Goal: Transaction & Acquisition: Book appointment/travel/reservation

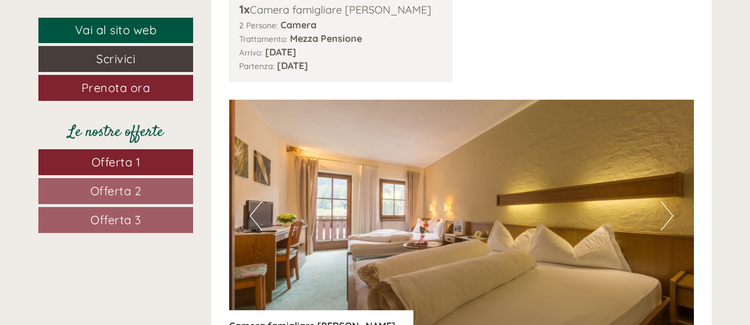
scroll to position [1275, 0]
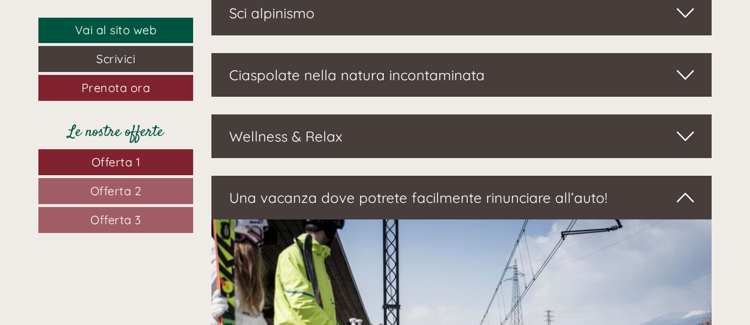
scroll to position [3809, 0]
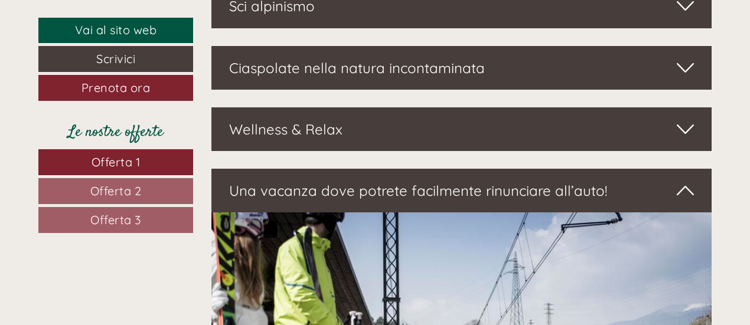
click at [687, 119] on icon at bounding box center [685, 129] width 17 height 20
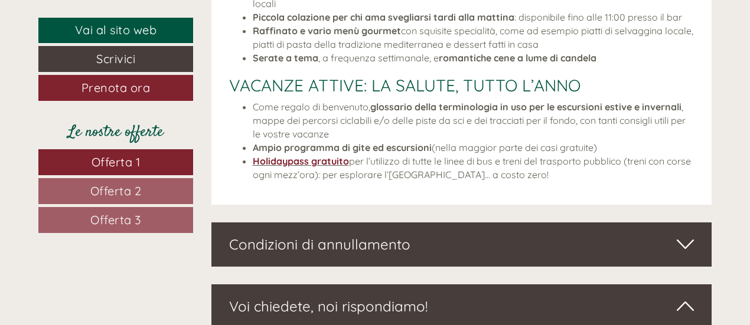
scroll to position [4832, 0]
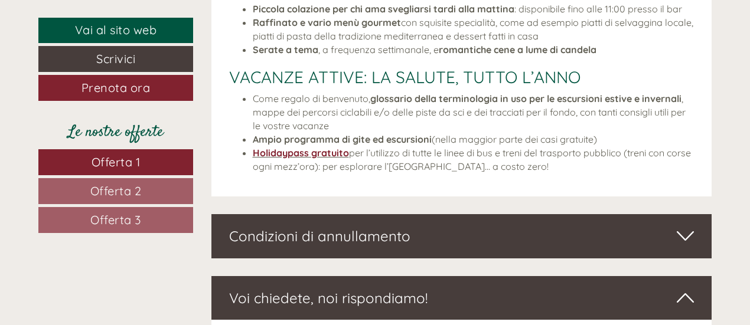
click at [680, 226] on icon at bounding box center [685, 236] width 17 height 20
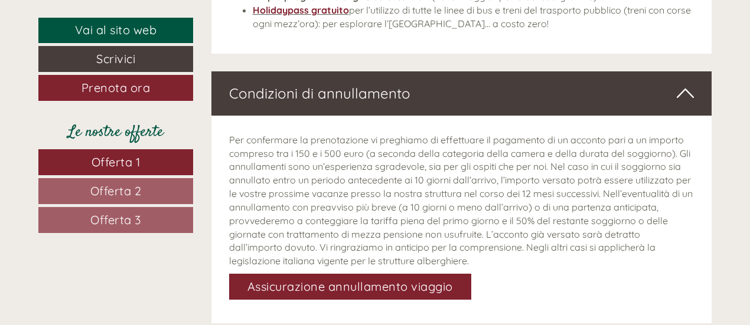
scroll to position [4983, 0]
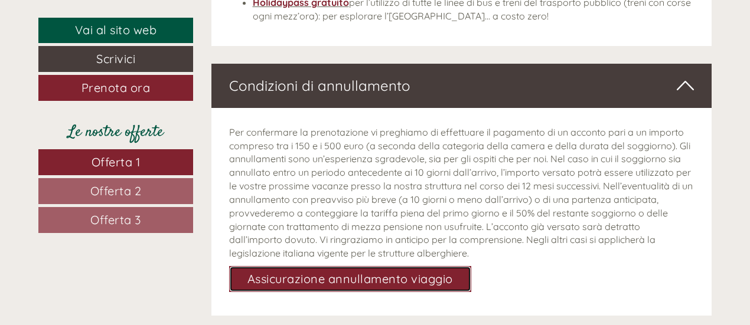
click at [436, 266] on link "Assicurazione annullamento viaggio" at bounding box center [350, 279] width 242 height 26
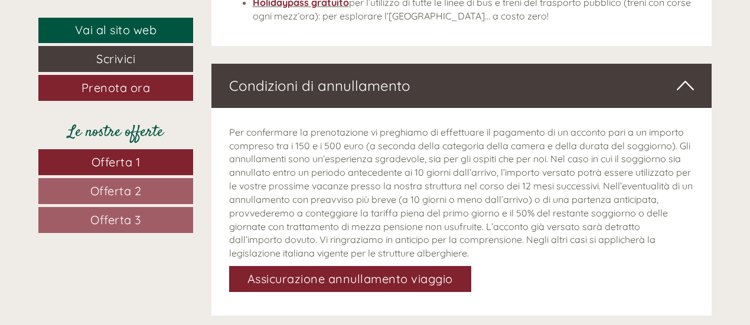
click at [688, 76] on icon at bounding box center [685, 86] width 17 height 20
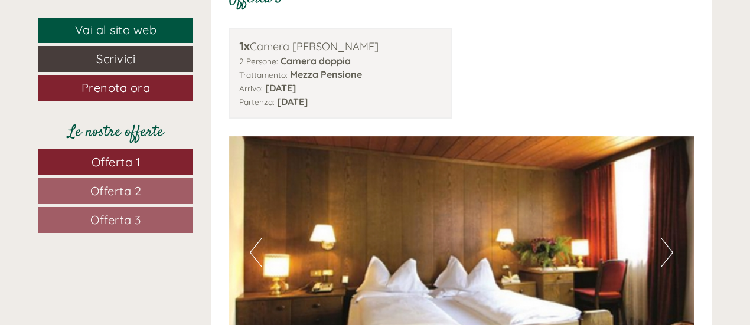
scroll to position [2755, 0]
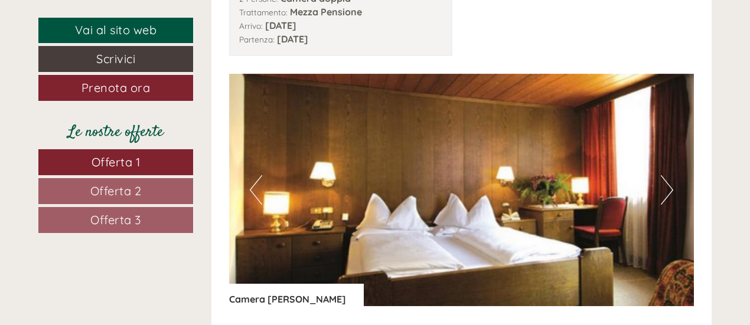
click at [668, 175] on button "Next" at bounding box center [667, 190] width 12 height 30
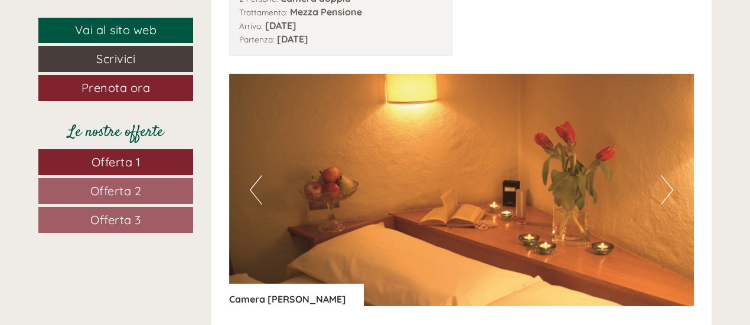
click at [668, 175] on button "Next" at bounding box center [667, 190] width 12 height 30
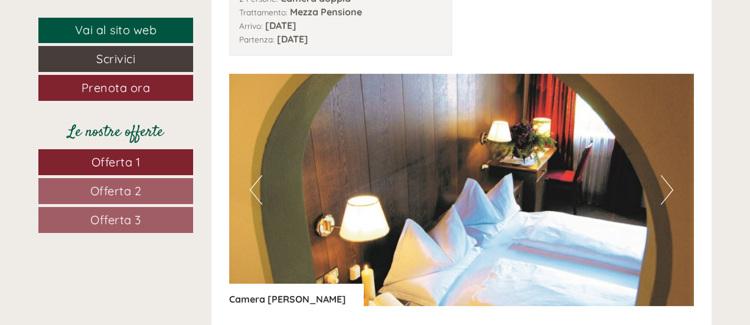
click at [668, 175] on button "Next" at bounding box center [667, 190] width 12 height 30
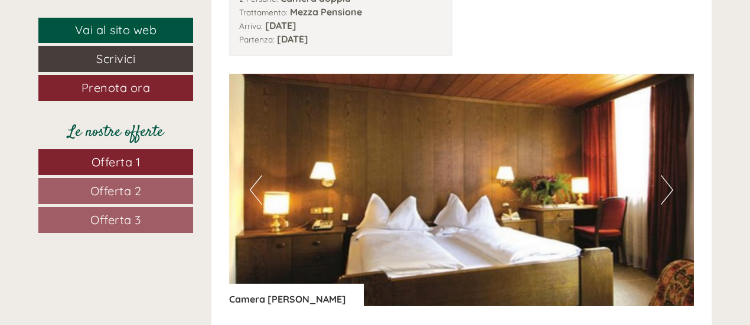
click at [668, 175] on button "Next" at bounding box center [667, 190] width 12 height 30
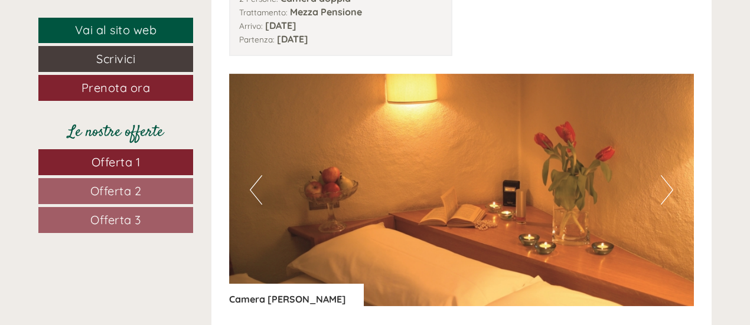
click at [668, 175] on button "Next" at bounding box center [667, 190] width 12 height 30
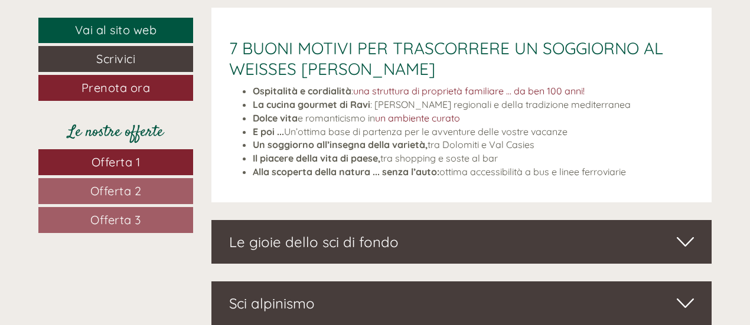
scroll to position [3520, 0]
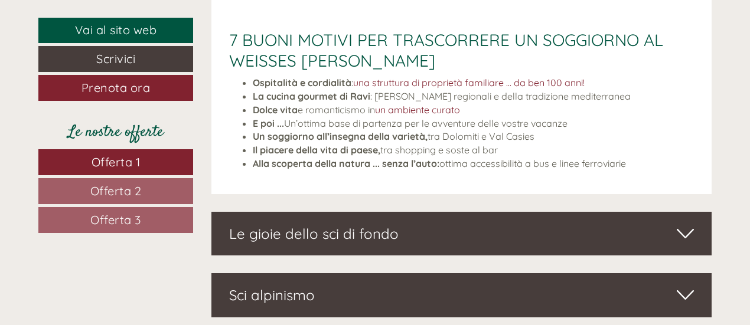
click at [687, 224] on icon at bounding box center [685, 234] width 17 height 20
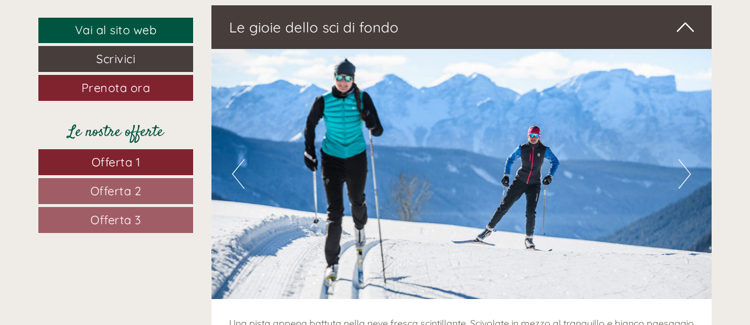
scroll to position [3850, 0]
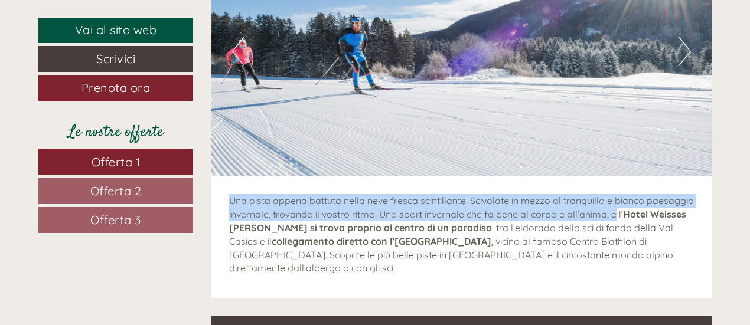
drag, startPoint x: 749, startPoint y: 192, endPoint x: 749, endPoint y: 128, distance: 63.8
click at [690, 37] on button "Next" at bounding box center [684, 52] width 12 height 30
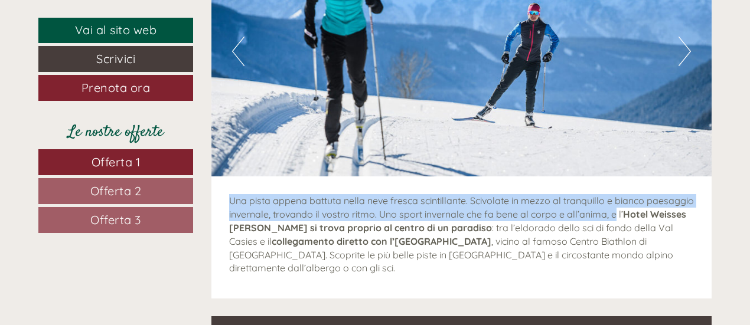
click at [690, 37] on button "Next" at bounding box center [684, 52] width 12 height 30
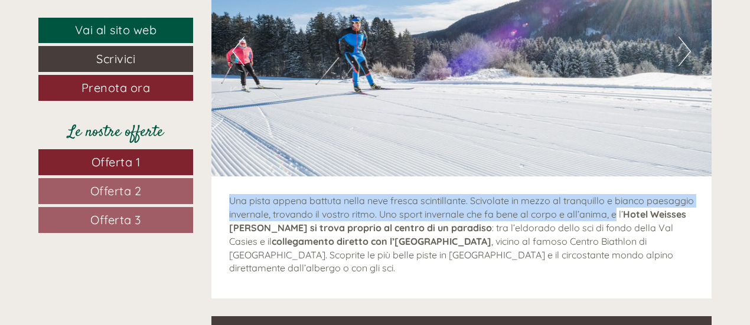
click at [690, 37] on button "Next" at bounding box center [684, 52] width 12 height 30
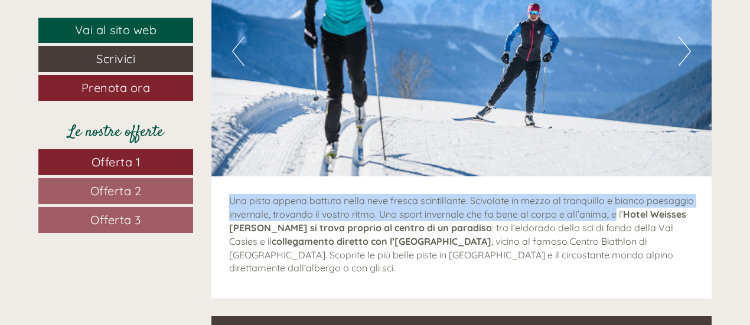
click at [690, 37] on button "Next" at bounding box center [684, 52] width 12 height 30
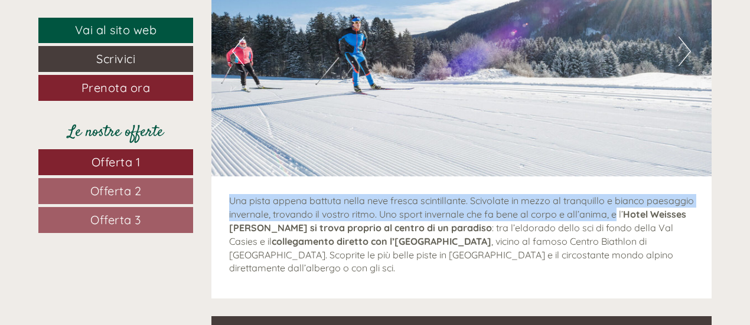
click at [690, 37] on button "Next" at bounding box center [684, 52] width 12 height 30
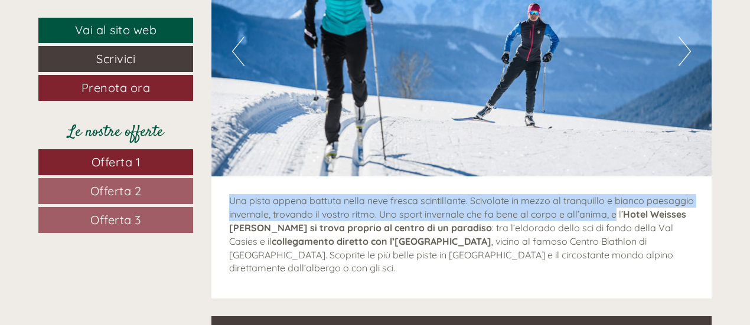
click at [690, 37] on button "Next" at bounding box center [684, 52] width 12 height 30
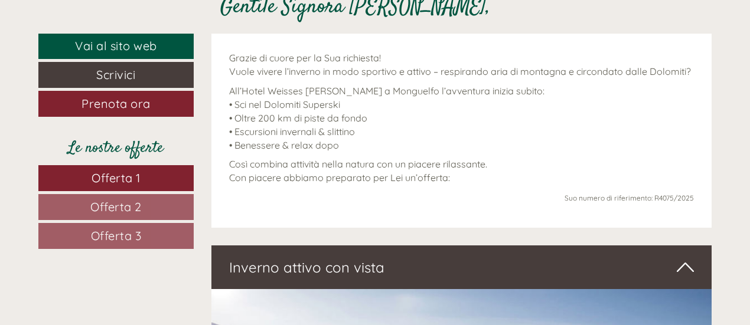
scroll to position [432, 0]
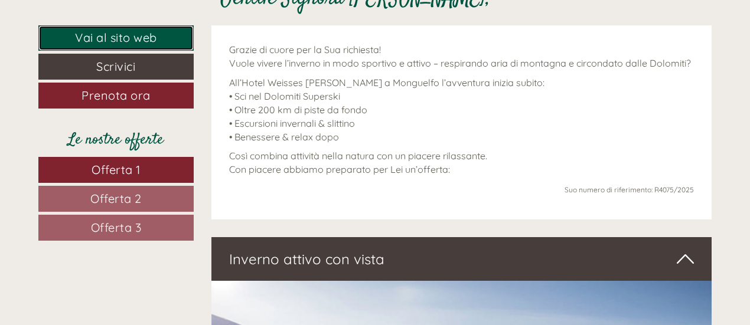
click at [125, 35] on link "Vai al sito web" at bounding box center [115, 37] width 155 height 25
click at [137, 228] on span "Offerta 3" at bounding box center [116, 227] width 51 height 15
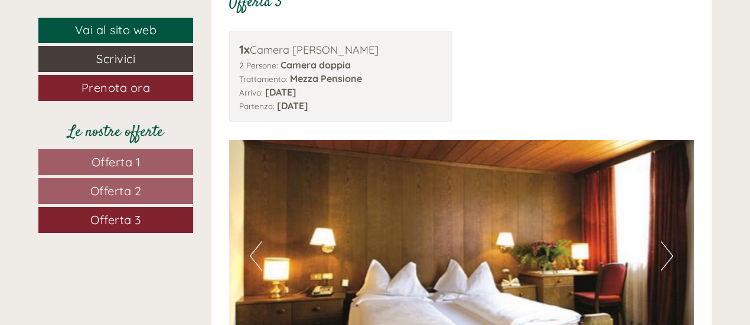
scroll to position [1214, 0]
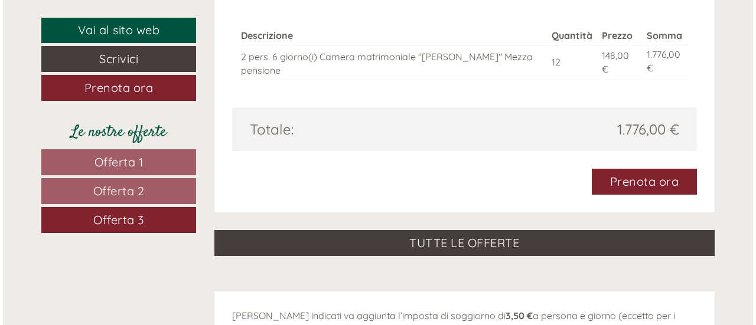
scroll to position [1701, 0]
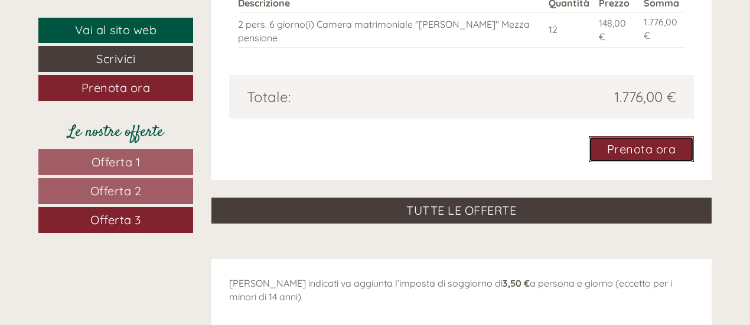
click at [660, 149] on link "Prenota ora" at bounding box center [642, 149] width 106 height 26
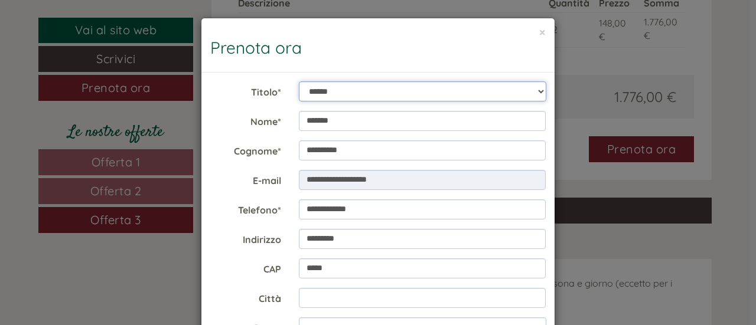
click at [536, 89] on select "**********" at bounding box center [422, 91] width 247 height 20
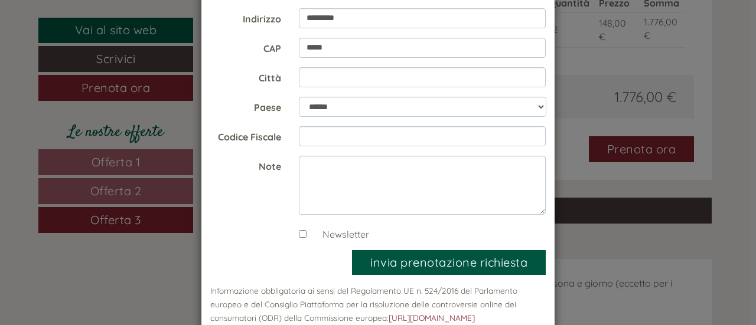
scroll to position [246, 0]
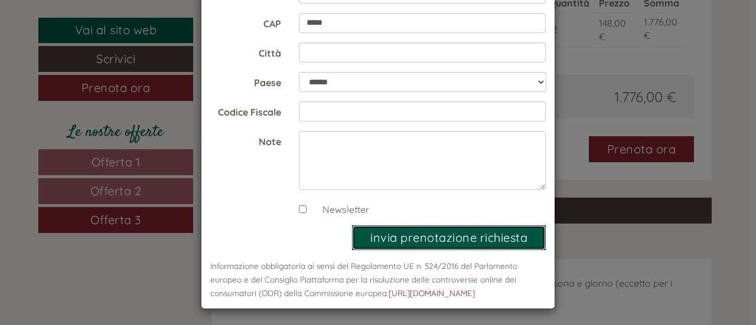
click at [464, 241] on button "invia prenotazione richiesta" at bounding box center [449, 238] width 194 height 25
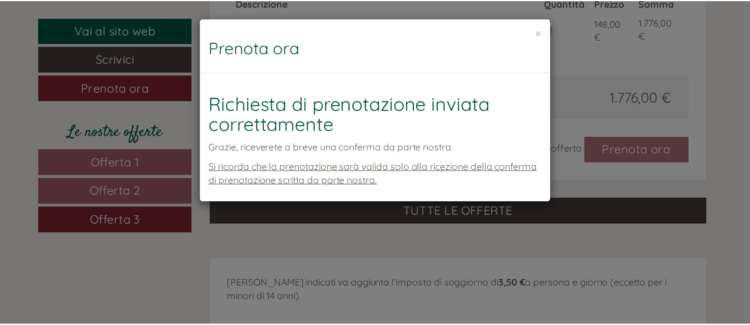
scroll to position [0, 0]
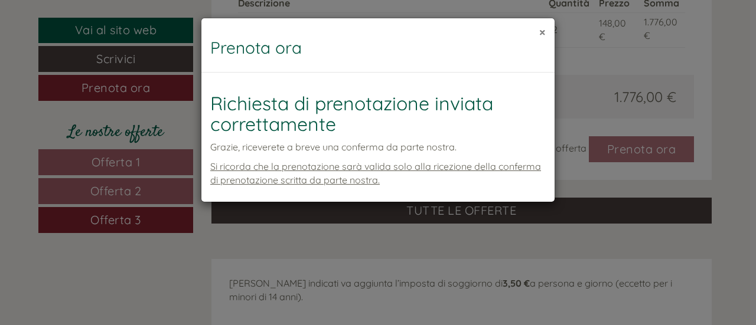
click at [543, 32] on button "×" at bounding box center [542, 32] width 6 height 12
